Goal: Navigation & Orientation: Find specific page/section

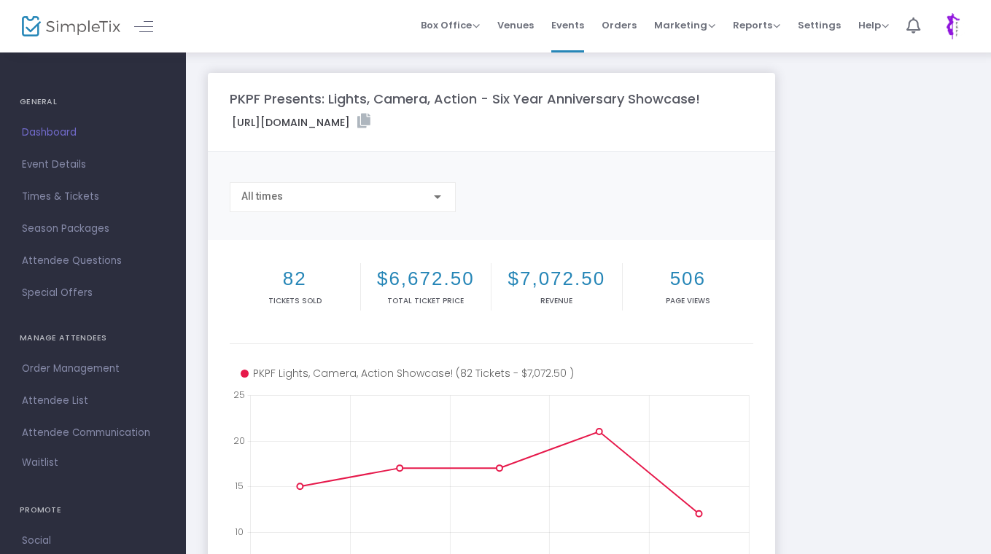
drag, startPoint x: 0, startPoint y: 0, endPoint x: 36, endPoint y: 128, distance: 133.4
click at [36, 128] on span "Dashboard" at bounding box center [93, 132] width 142 height 19
